Goal: Information Seeking & Learning: Compare options

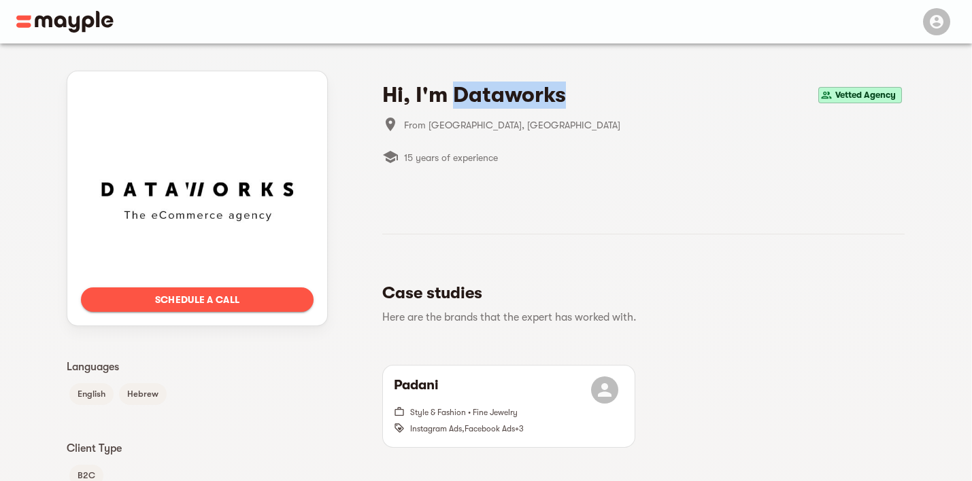
drag, startPoint x: 543, startPoint y: 97, endPoint x: 452, endPoint y: 98, distance: 91.1
click at [452, 98] on div "Hi, I'm Dataworks Vetted Agency" at bounding box center [643, 95] width 522 height 27
copy h4 "Dataworks"
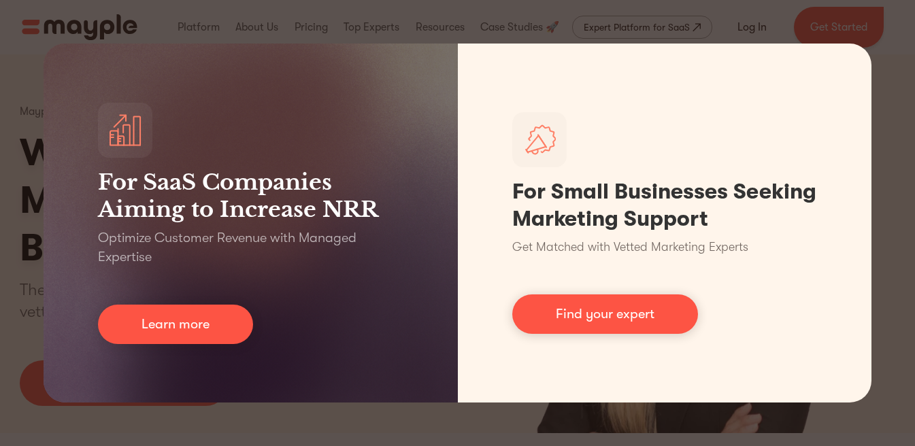
click at [909, 199] on div "For SaaS Companies Aiming to Increase NRR Optimize Customer Revenue with Manage…" at bounding box center [457, 223] width 915 height 446
click at [899, 198] on div "For SaaS Companies Aiming to Increase NRR Optimize Customer Revenue with Manage…" at bounding box center [457, 223] width 915 height 446
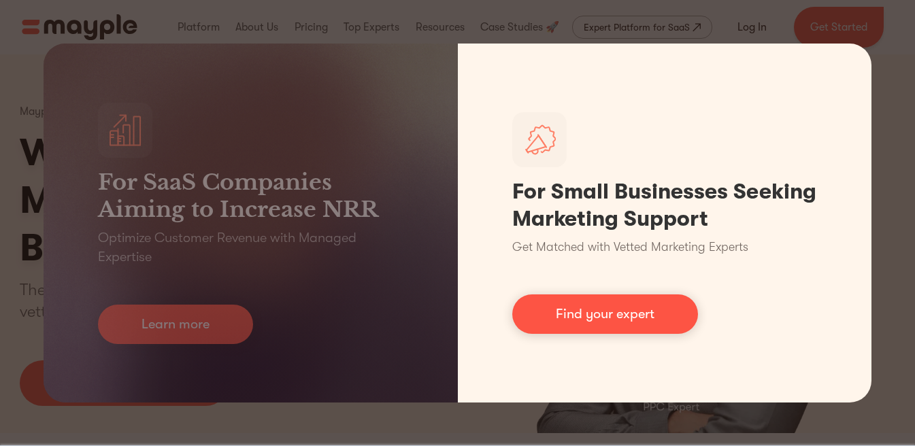
click at [870, 207] on div "For Small Businesses Seeking Marketing Support Get Matched with Vetted Marketin…" at bounding box center [665, 223] width 414 height 359
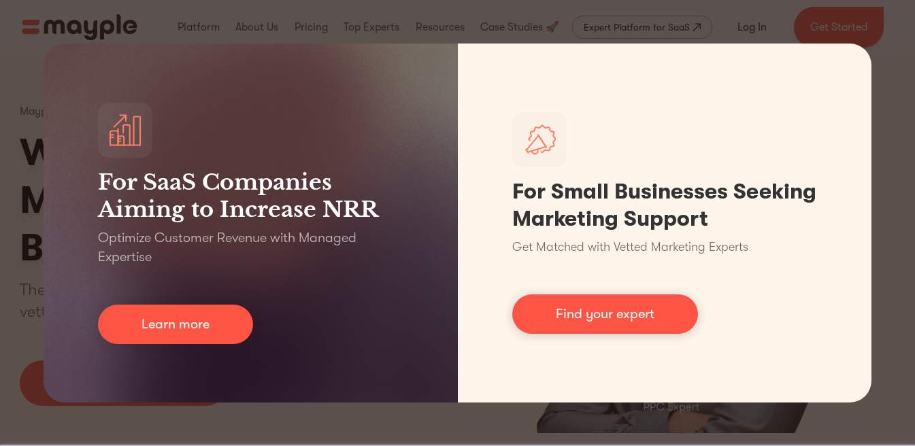
click at [877, 202] on div "For SaaS Companies Aiming to Increase NRR Optimize Customer Revenue with Manage…" at bounding box center [457, 223] width 915 height 446
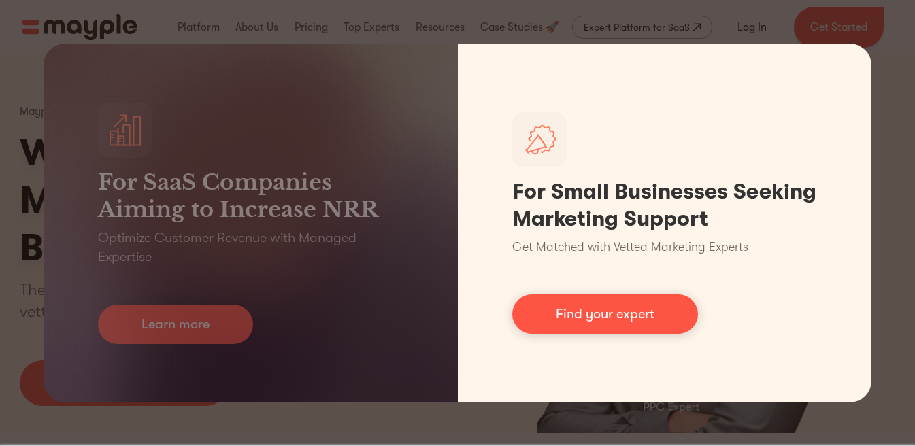
click at [562, 331] on link "Find your expert" at bounding box center [605, 313] width 186 height 39
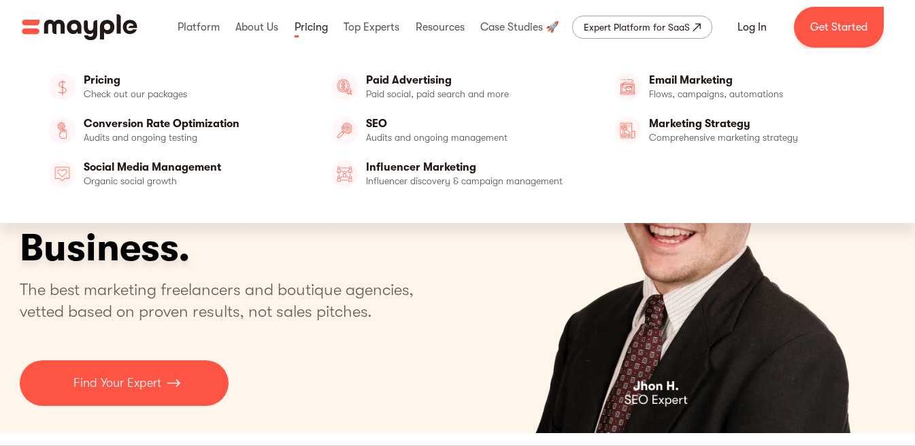
click at [305, 32] on link at bounding box center [311, 27] width 40 height 44
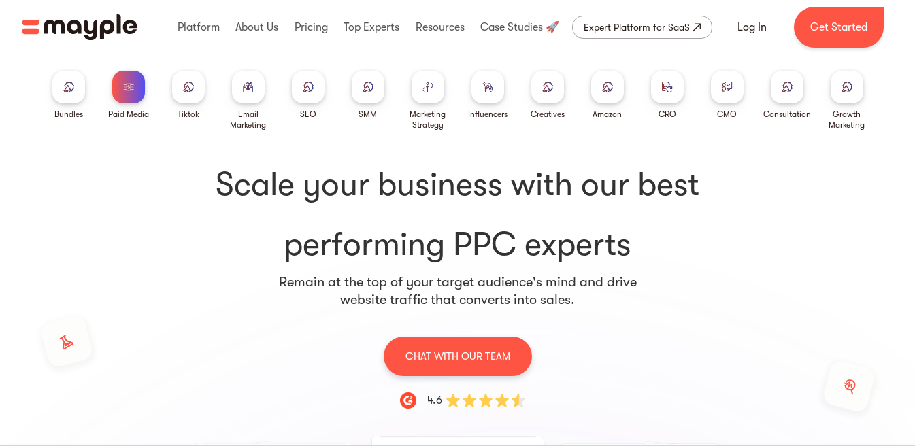
click at [250, 84] on img at bounding box center [248, 87] width 11 height 10
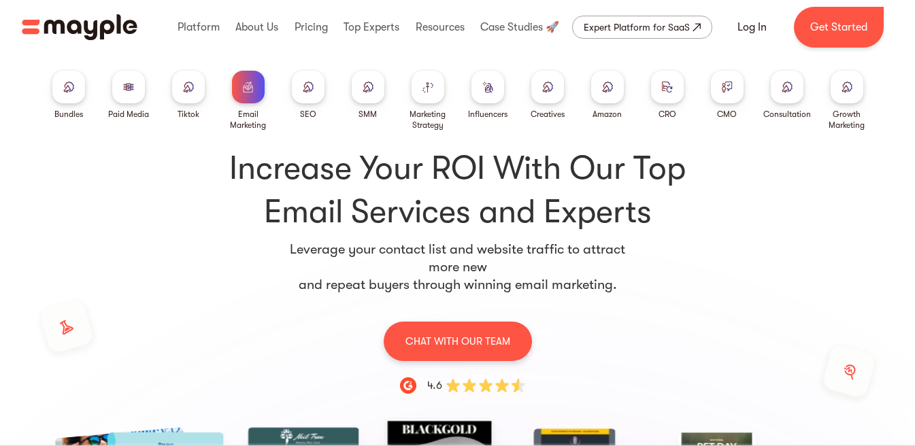
click at [558, 90] on div at bounding box center [547, 87] width 33 height 33
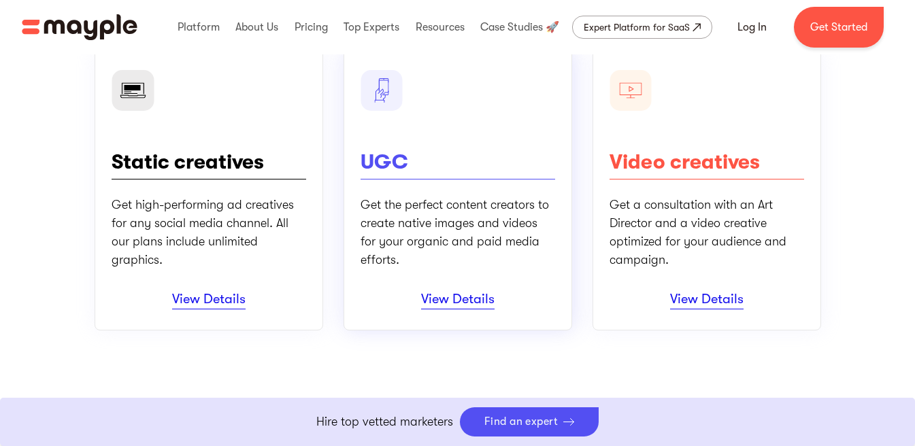
scroll to position [214, 0]
click at [450, 290] on link "View Details" at bounding box center [457, 299] width 73 height 18
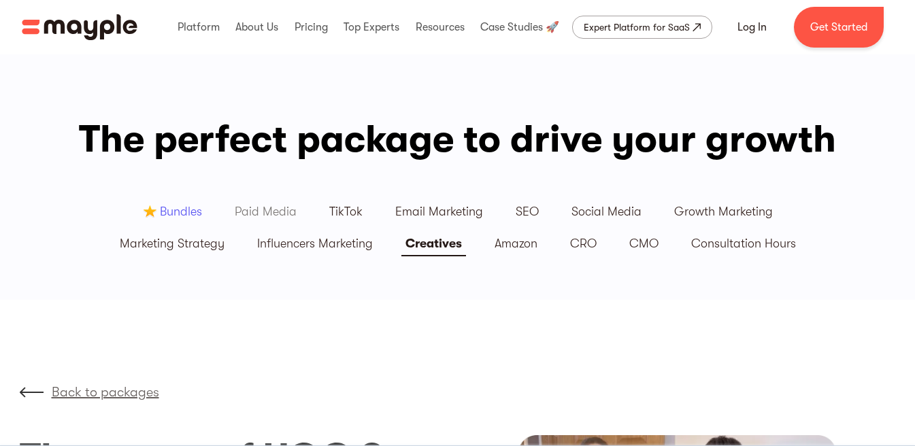
click at [294, 211] on div "Paid Media" at bounding box center [266, 212] width 62 height 16
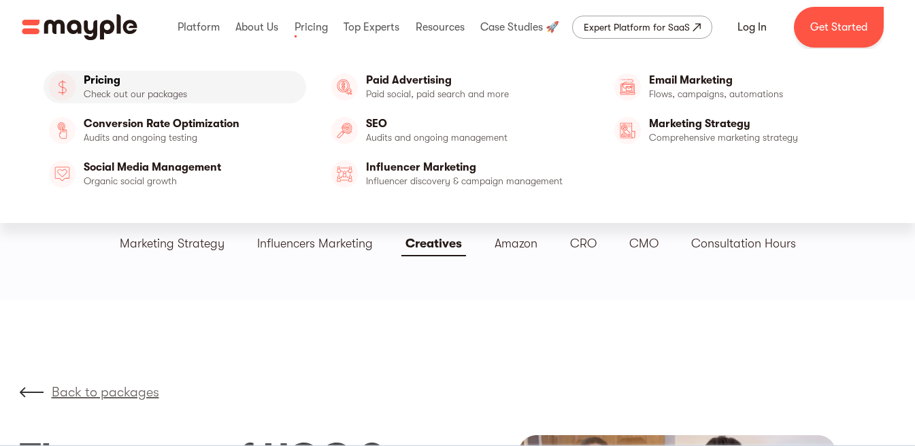
click at [99, 78] on link "Pricing" at bounding box center [175, 87] width 262 height 33
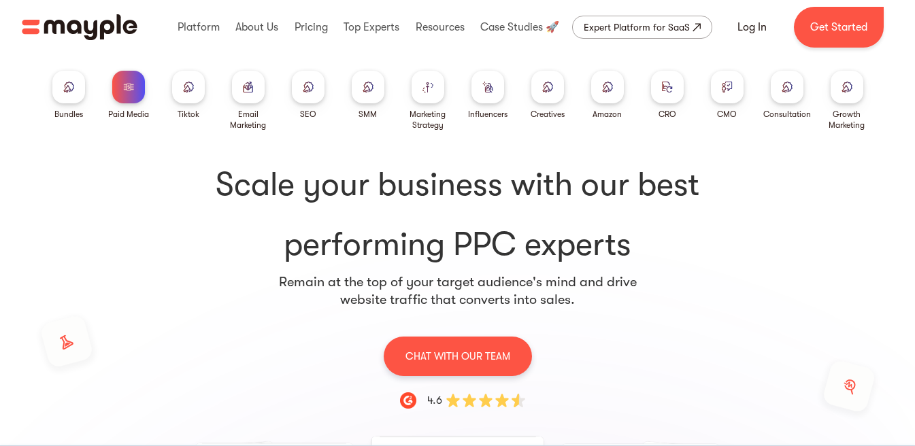
click at [237, 88] on div at bounding box center [248, 87] width 33 height 33
